Goal: Information Seeking & Learning: Learn about a topic

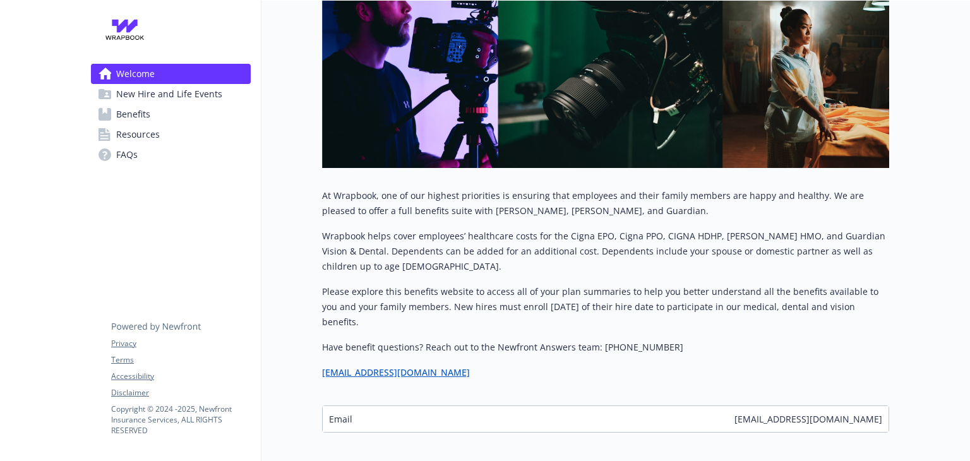
scroll to position [309, 0]
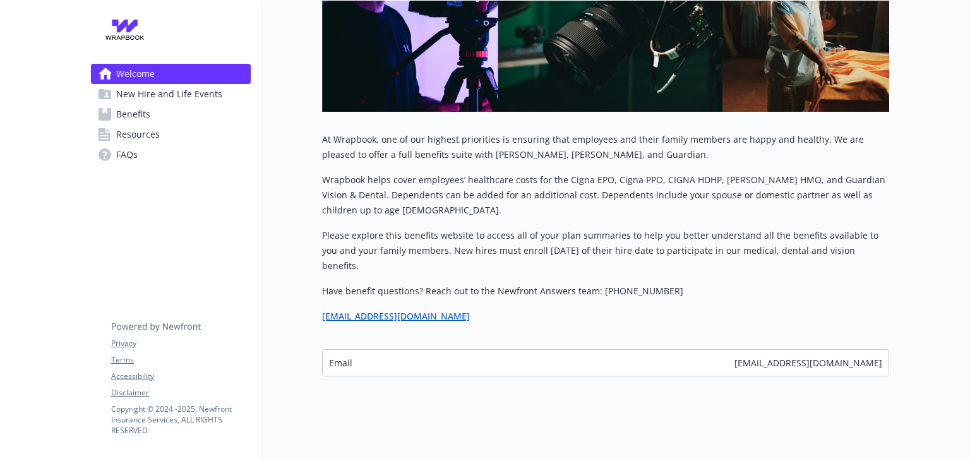
click at [126, 159] on span "FAQs" at bounding box center [126, 155] width 21 height 20
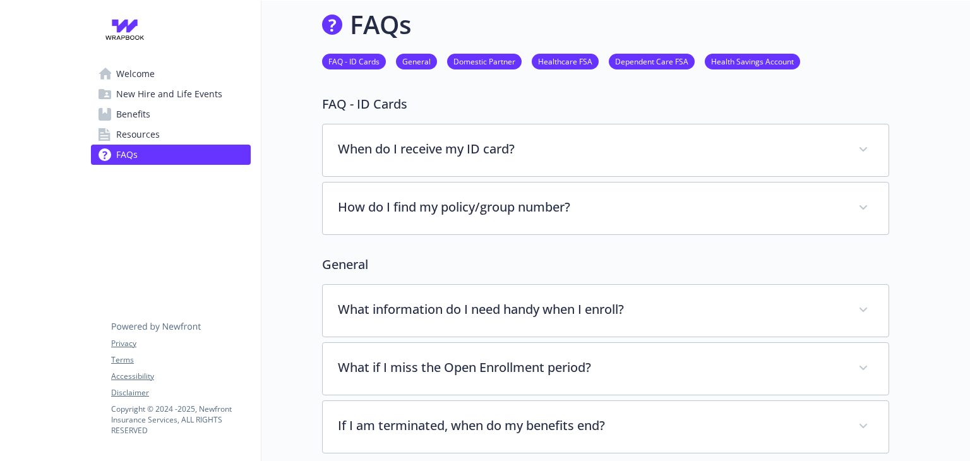
scroll to position [309, 0]
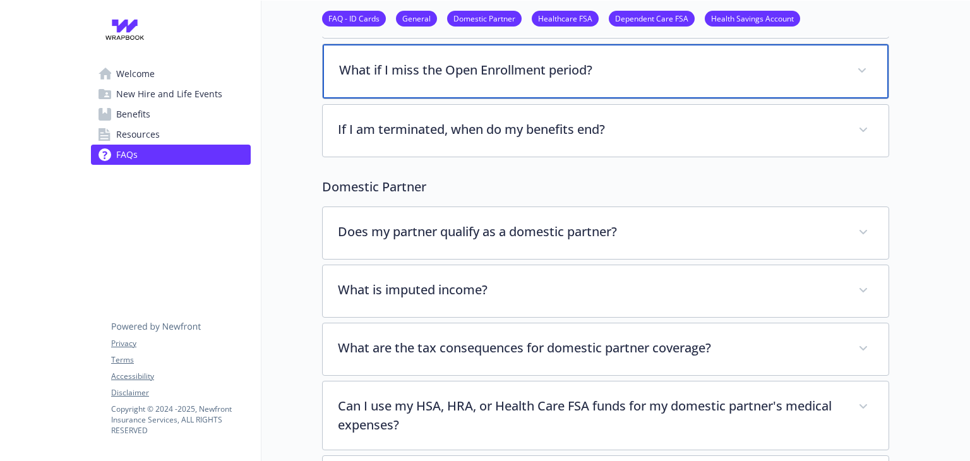
click at [432, 64] on p "What if I miss the Open Enrollment period?" at bounding box center [590, 70] width 502 height 19
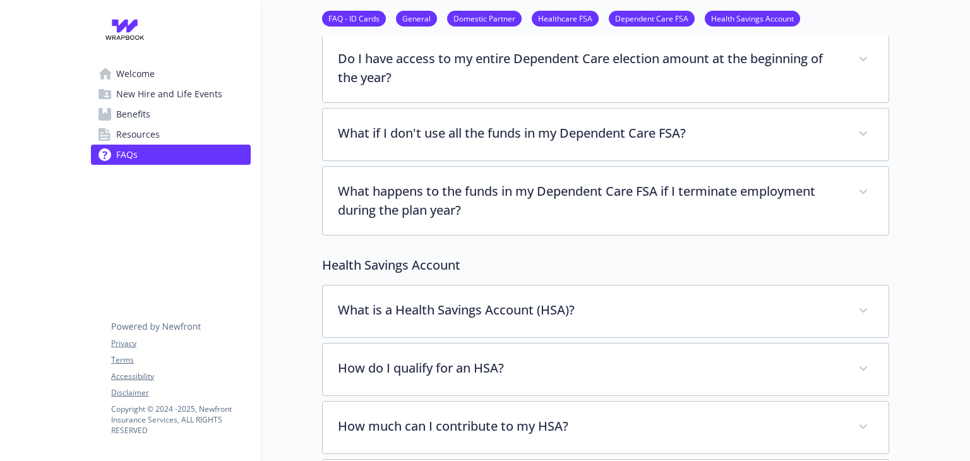
scroll to position [1445, 0]
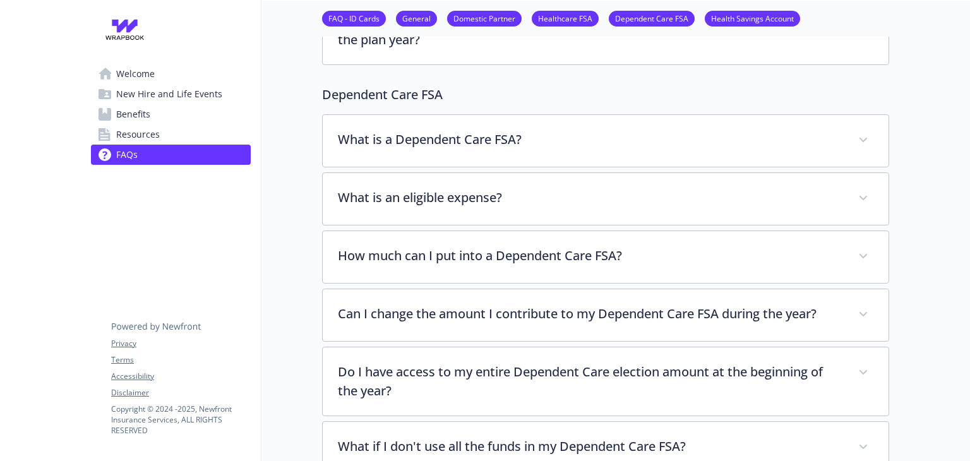
click at [141, 133] on span "Resources" at bounding box center [138, 134] width 44 height 20
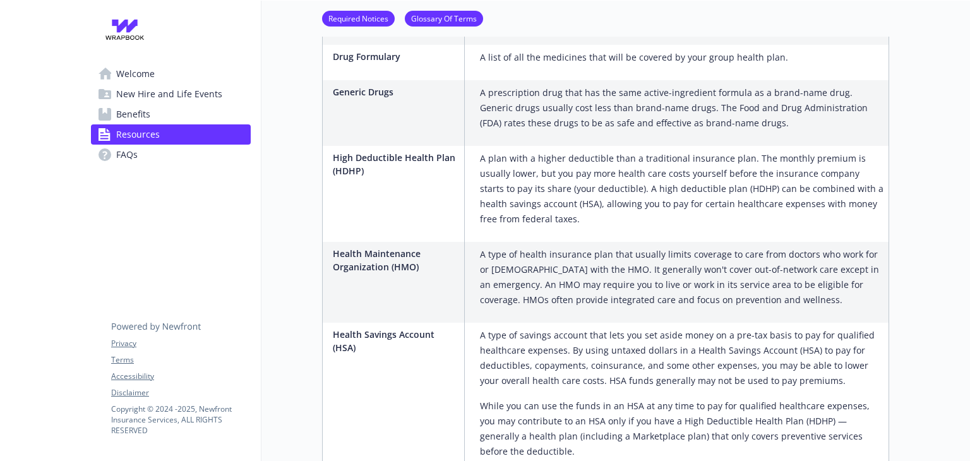
scroll to position [1192, 0]
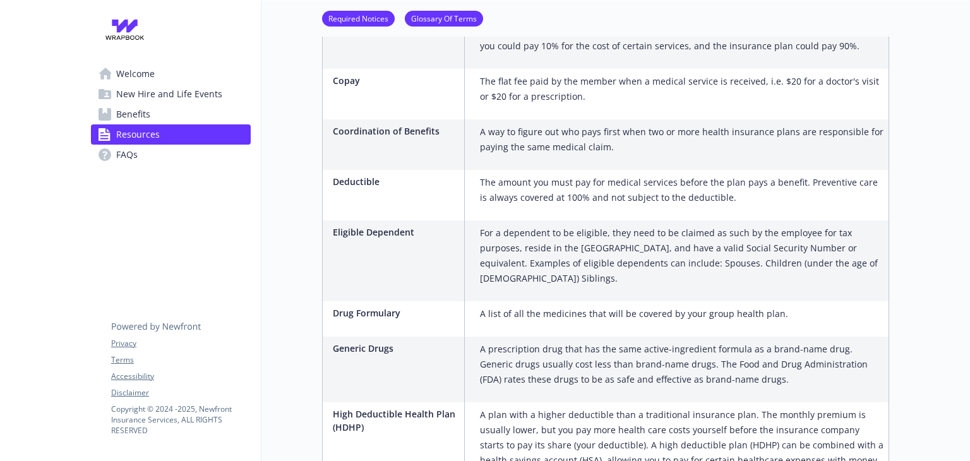
click at [138, 118] on span "Benefits" at bounding box center [133, 114] width 34 height 20
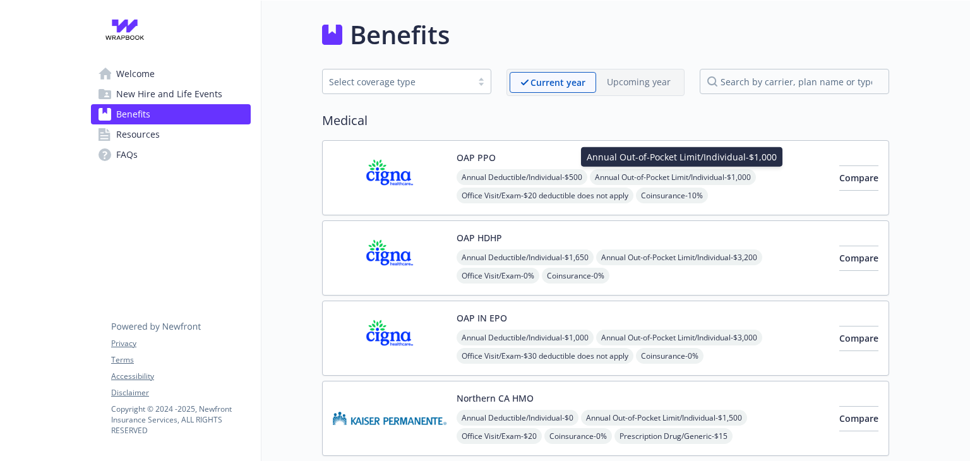
click at [610, 177] on span "Annual Out-of-Pocket Limit/Individual - $1,000" at bounding box center [673, 177] width 166 height 16
